Goal: Information Seeking & Learning: Learn about a topic

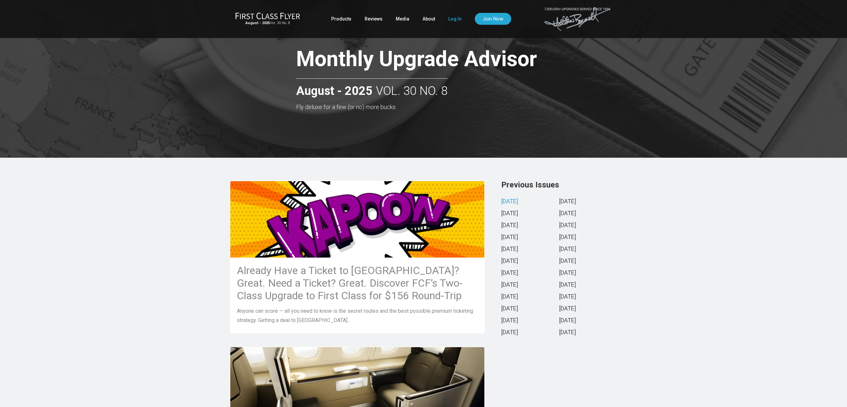
click at [453, 19] on link "Log In" at bounding box center [454, 19] width 13 height 12
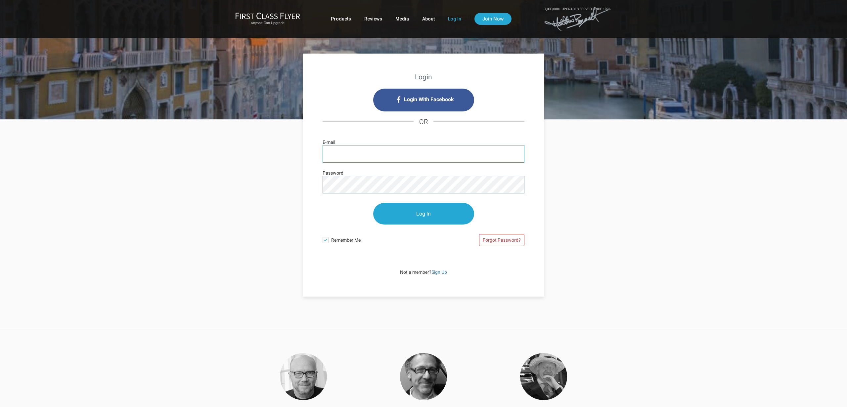
type input "[EMAIL_ADDRESS][DOMAIN_NAME]"
click at [435, 214] on input "Log In" at bounding box center [423, 213] width 101 height 21
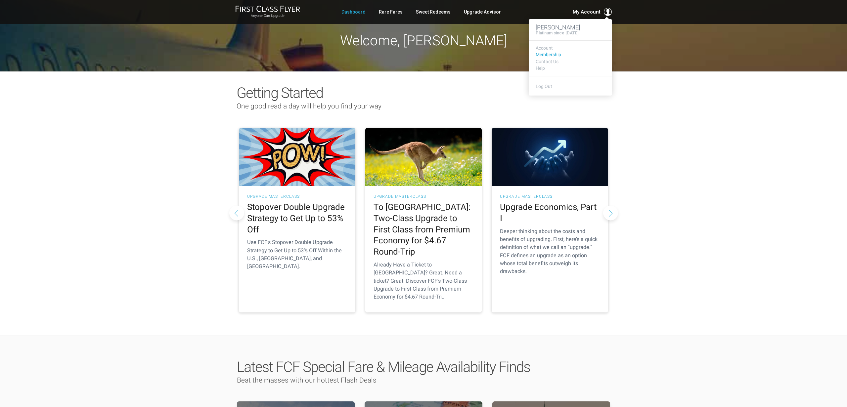
click at [548, 52] on link "Membership" at bounding box center [569, 54] width 69 height 5
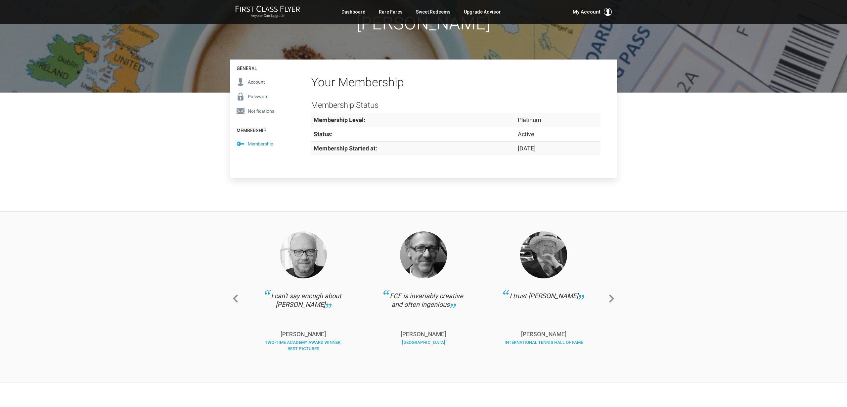
scroll to position [60, 0]
click at [257, 79] on span "Account" at bounding box center [256, 81] width 17 height 7
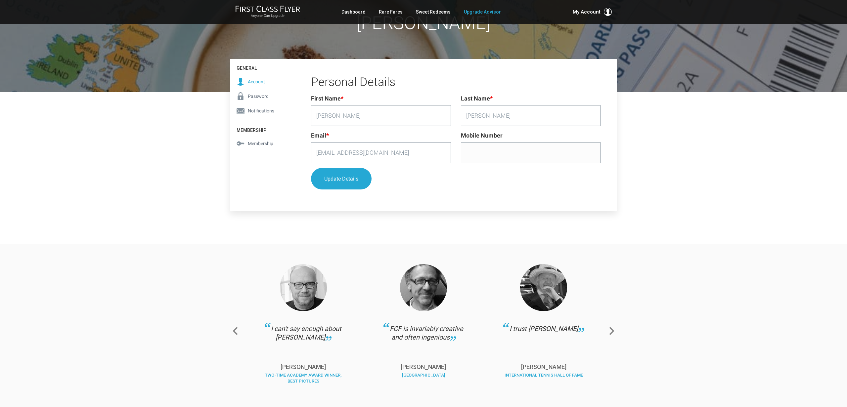
click at [494, 12] on link "Upgrade Advisor" at bounding box center [482, 12] width 37 height 12
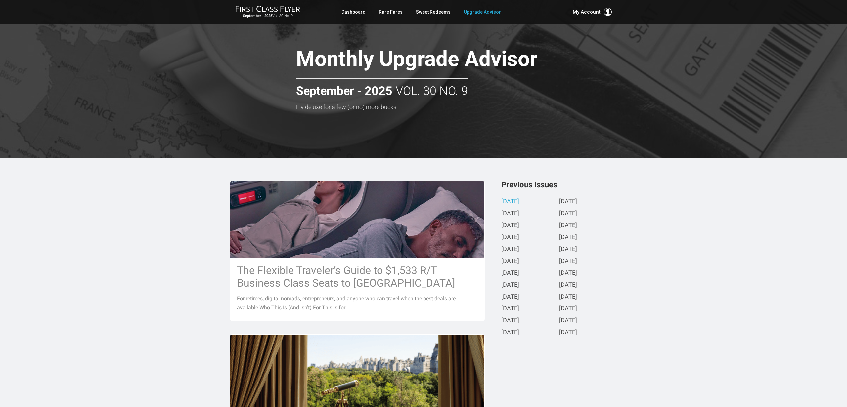
click at [519, 198] on link "[DATE]" at bounding box center [510, 201] width 18 height 7
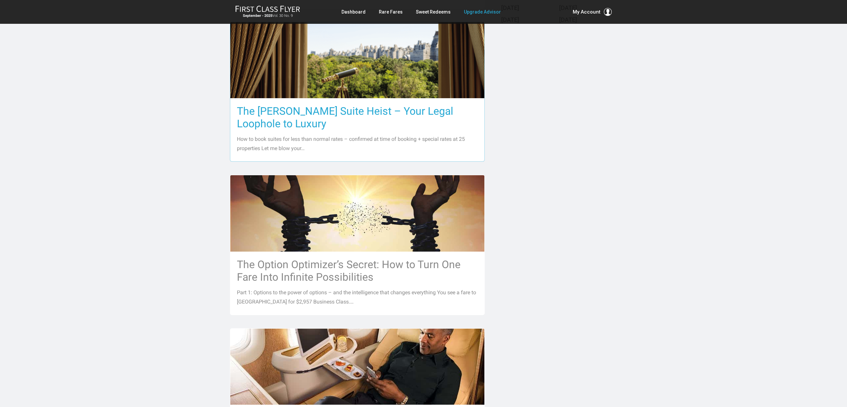
scroll to position [313, 0]
click at [333, 111] on h3 "The Ritz-Carlton Suite Heist – Your Legal Loophole to Luxury" at bounding box center [357, 117] width 241 height 25
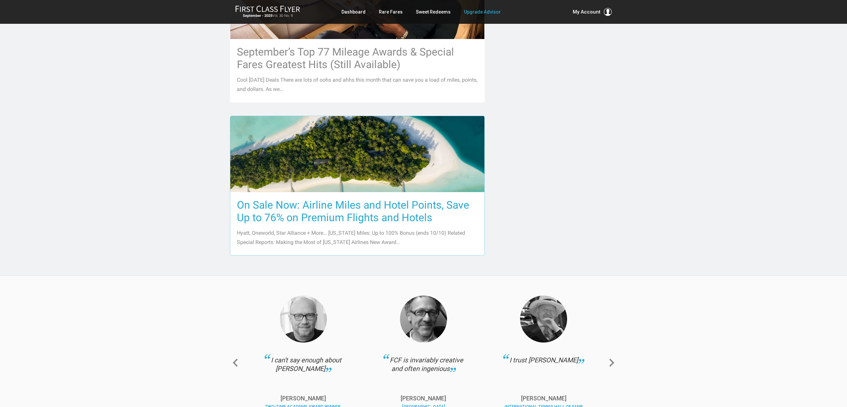
scroll to position [679, 0]
click at [390, 203] on h3 "On Sale Now: Airline Miles and Hotel Points, Save Up to 76% on Premium Flights …" at bounding box center [357, 210] width 241 height 25
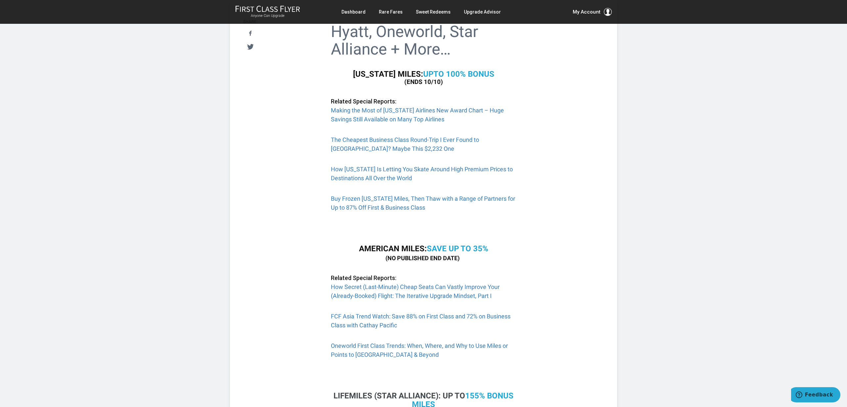
scroll to position [157, 0]
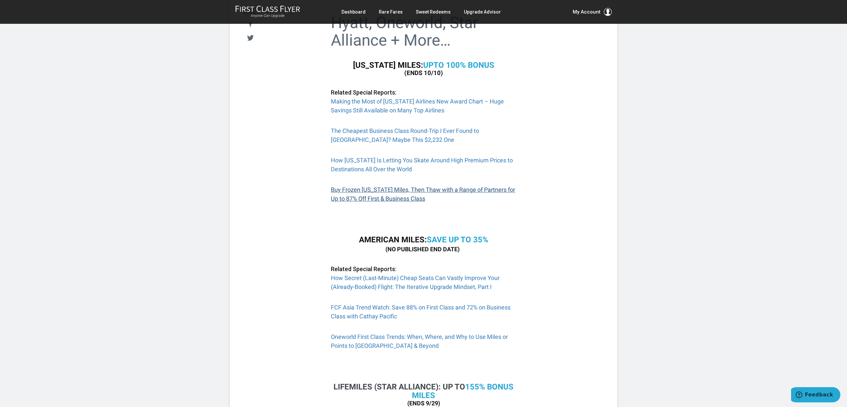
click at [362, 187] on link "Buy Frozen [US_STATE] Miles, Then Thaw with a Range of Partners for Up to 87% O…" at bounding box center [423, 194] width 184 height 16
click at [476, 159] on link "How Alaska Is Letting You Skate Around High Premium Prices to Destinations All …" at bounding box center [422, 165] width 182 height 16
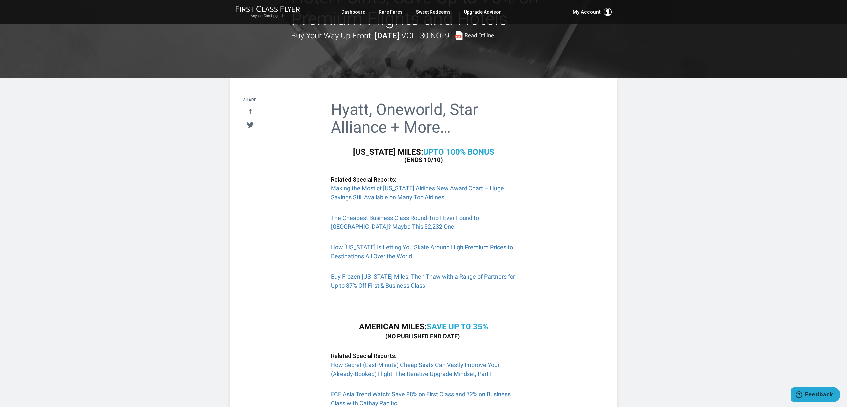
scroll to position [70, 0]
click at [452, 151] on b "to 100% Bonus" at bounding box center [463, 152] width 61 height 9
click at [438, 185] on link "Making the Most of [US_STATE] Airlines New Award Chart – Huge Savings Still Ava…" at bounding box center [417, 193] width 173 height 16
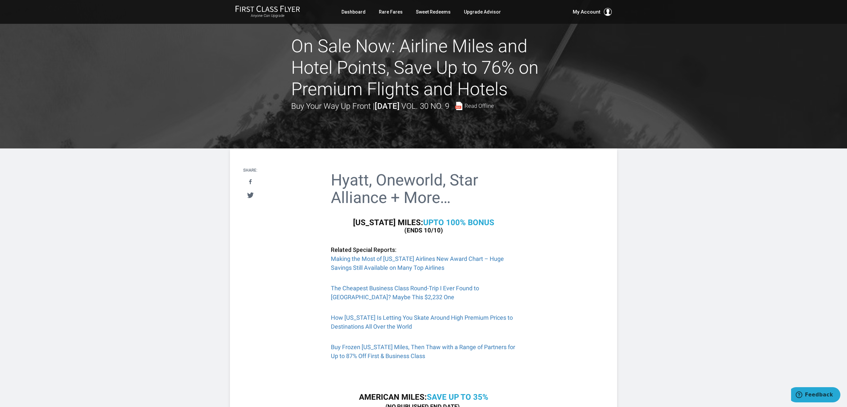
scroll to position [0, 0]
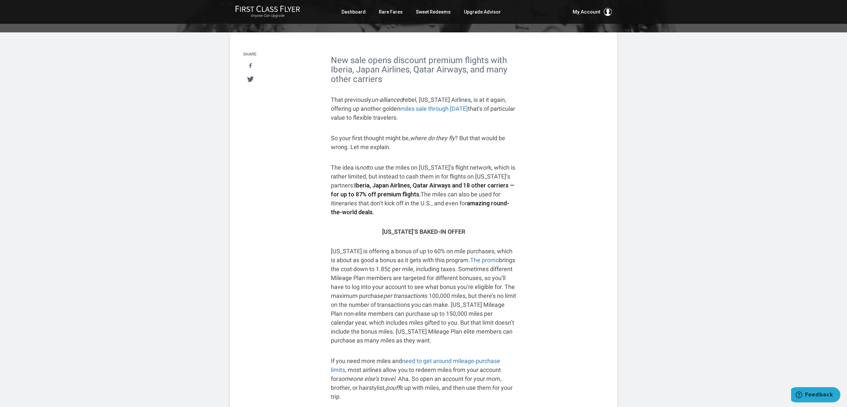
scroll to position [139, 0]
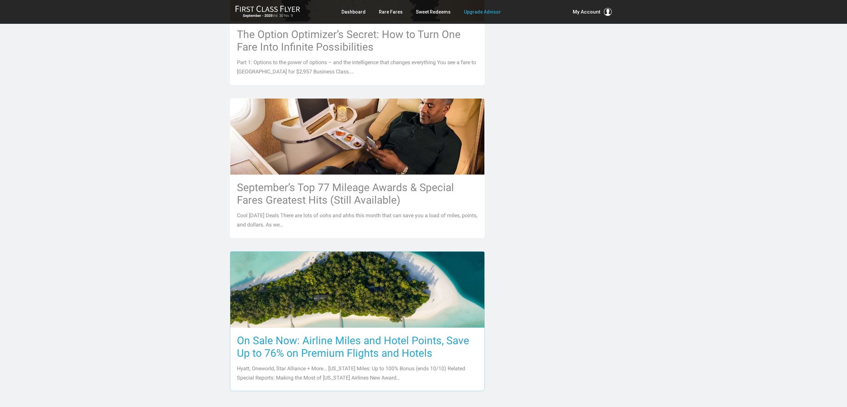
scroll to position [541, 0]
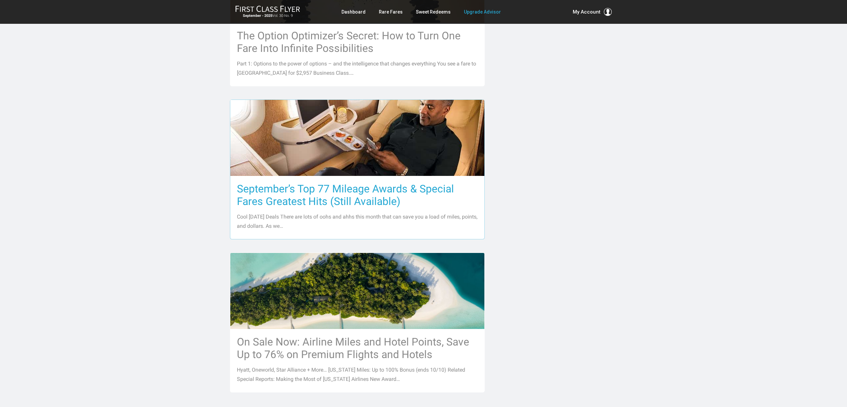
click at [393, 184] on h3 "September’s Top 77 Mileage Awards & Special Fares Greatest Hits (Still Availabl…" at bounding box center [357, 195] width 241 height 25
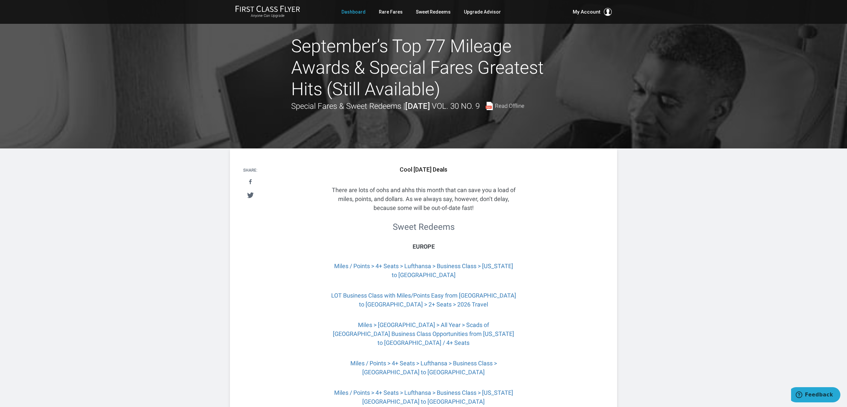
click at [350, 10] on link "Dashboard" at bounding box center [353, 12] width 24 height 12
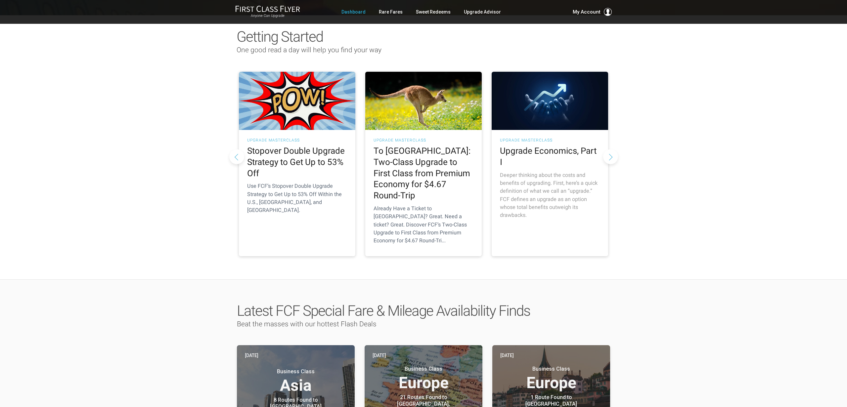
scroll to position [58, 0]
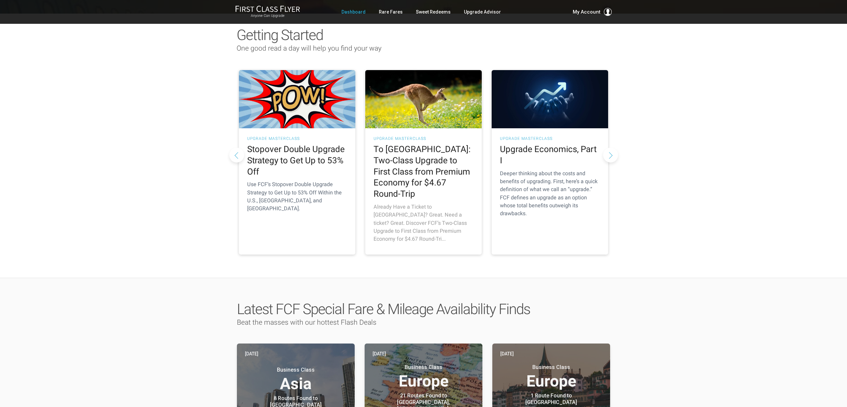
click at [430, 167] on h2 "To Australia: Two-Class Upgrade to First Class from Premium Economy for $4.67 R…" at bounding box center [423, 172] width 100 height 56
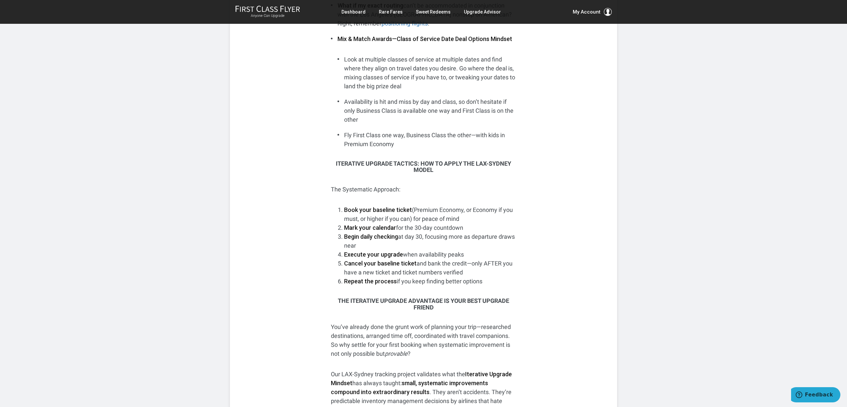
scroll to position [4262, 0]
